Goal: Task Accomplishment & Management: Manage account settings

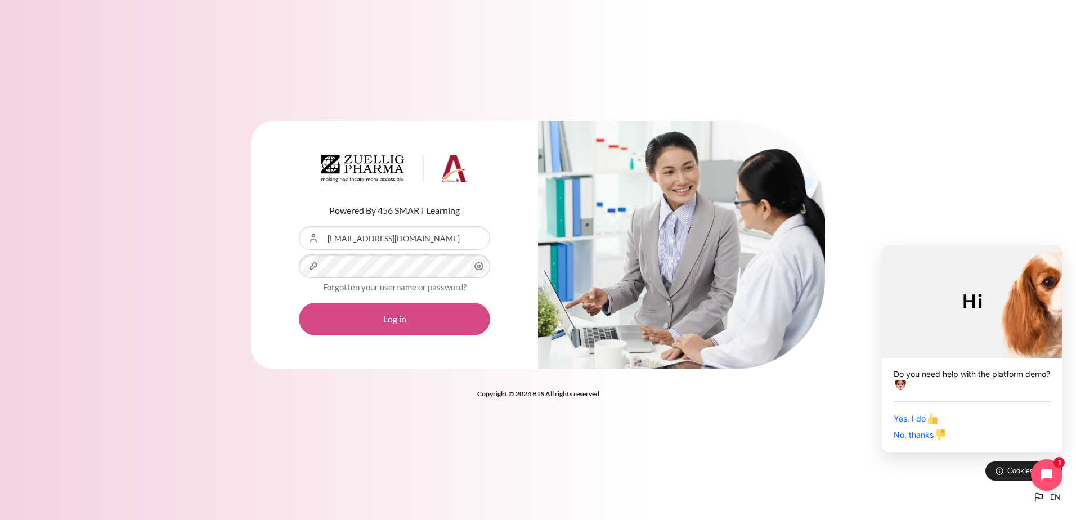
click at [404, 321] on button "Log in" at bounding box center [394, 319] width 191 height 33
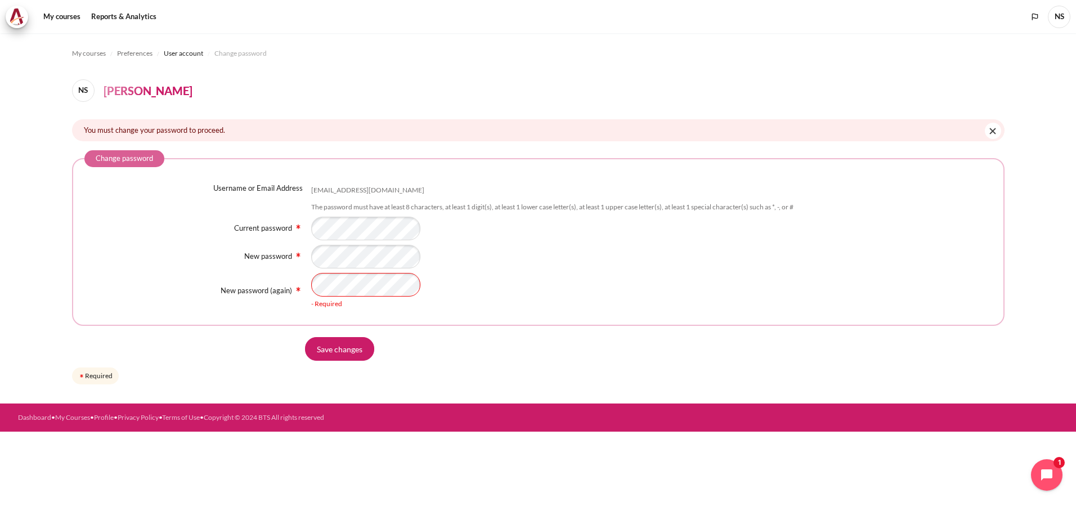
click at [297, 82] on header "NS Nan Piao Seah" at bounding box center [538, 90] width 933 height 23
click at [286, 249] on div "New password" at bounding box center [538, 257] width 908 height 24
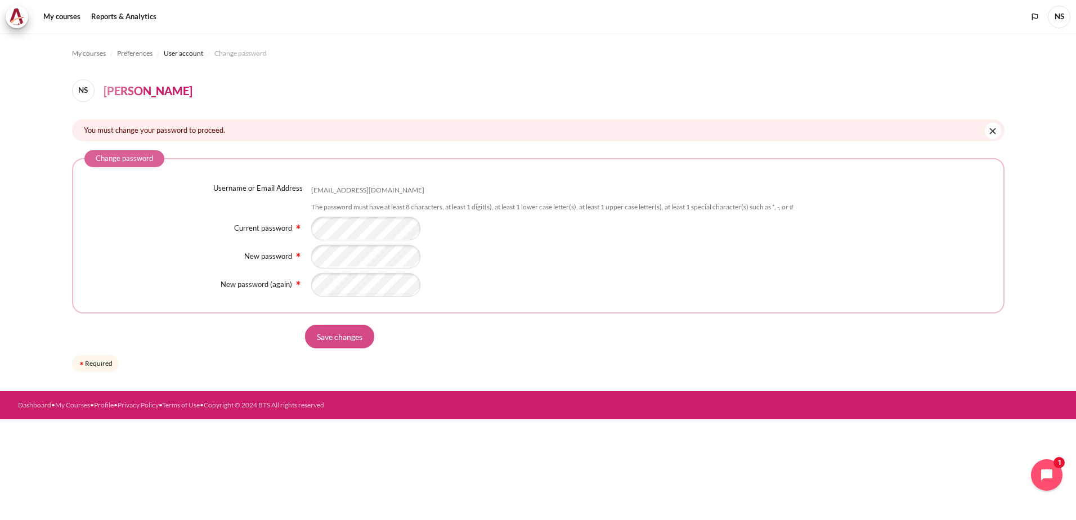
click at [361, 331] on input "Save changes" at bounding box center [339, 337] width 69 height 24
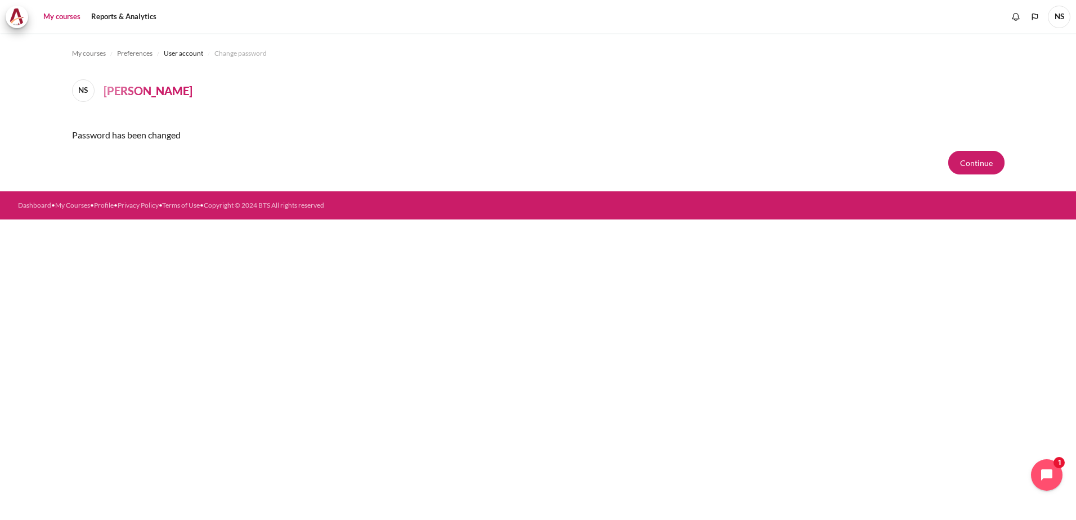
click at [58, 10] on link "My courses" at bounding box center [61, 17] width 45 height 23
